Goal: Task Accomplishment & Management: Complete application form

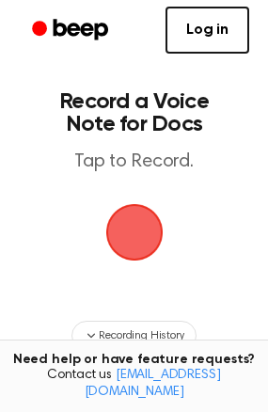
click at [135, 245] on span "button" at bounding box center [134, 232] width 53 height 53
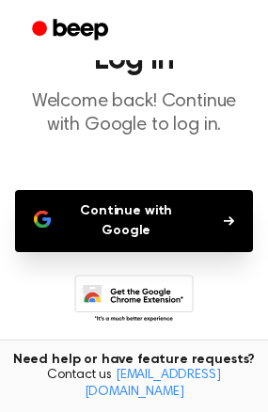
scroll to position [115, 0]
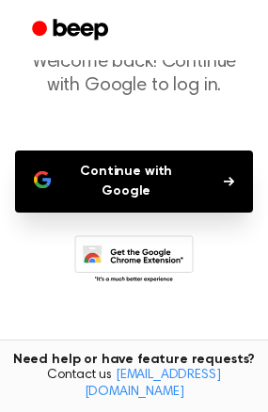
click at [229, 166] on button "Continue with Google" at bounding box center [134, 181] width 238 height 62
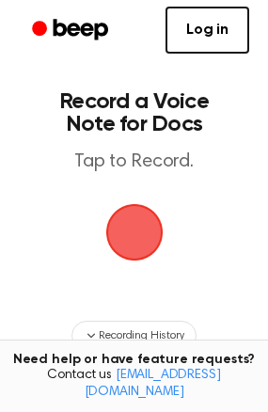
click at [134, 241] on span "button" at bounding box center [134, 232] width 75 height 75
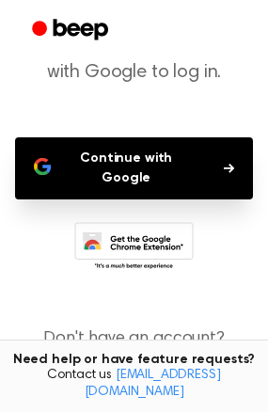
scroll to position [165, 0]
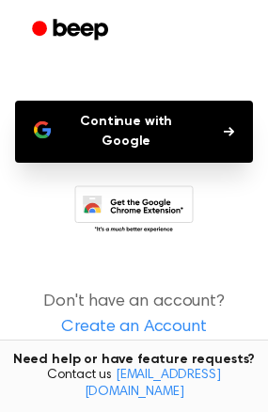
click at [166, 315] on link "Create an Account" at bounding box center [134, 327] width 230 height 25
